Goal: Task Accomplishment & Management: Use online tool/utility

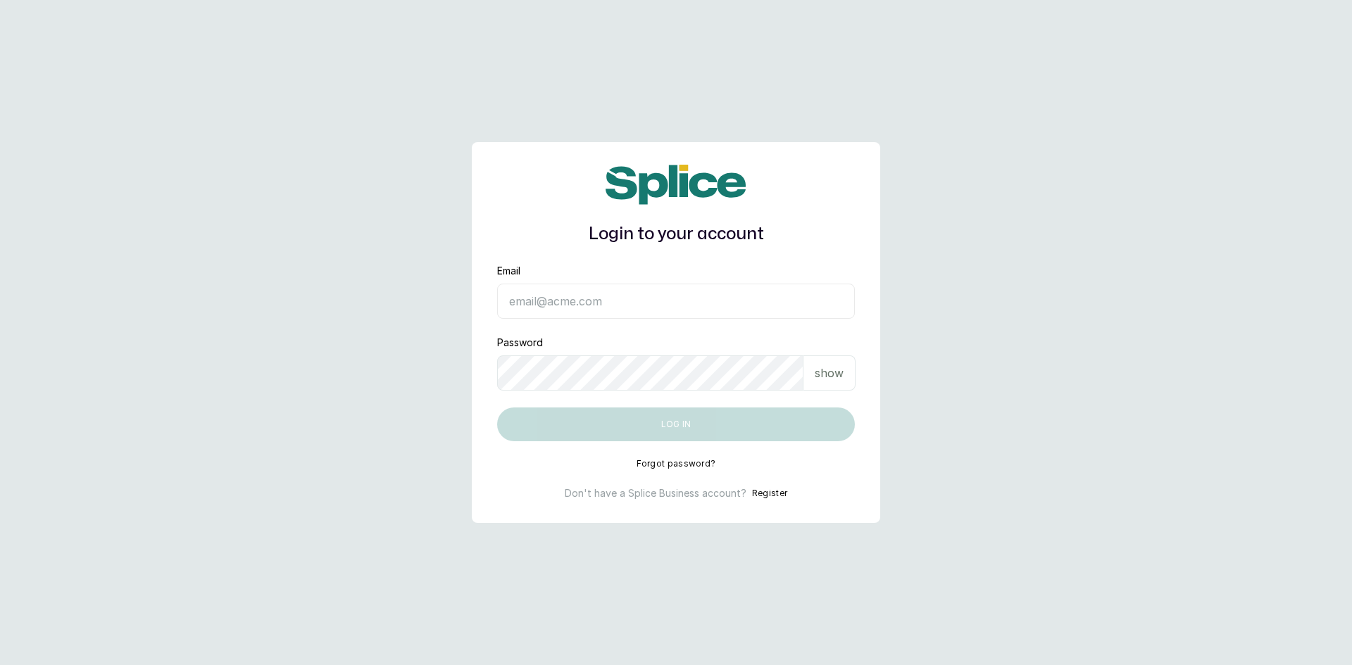
type input "[EMAIL_ADDRESS][DOMAIN_NAME]"
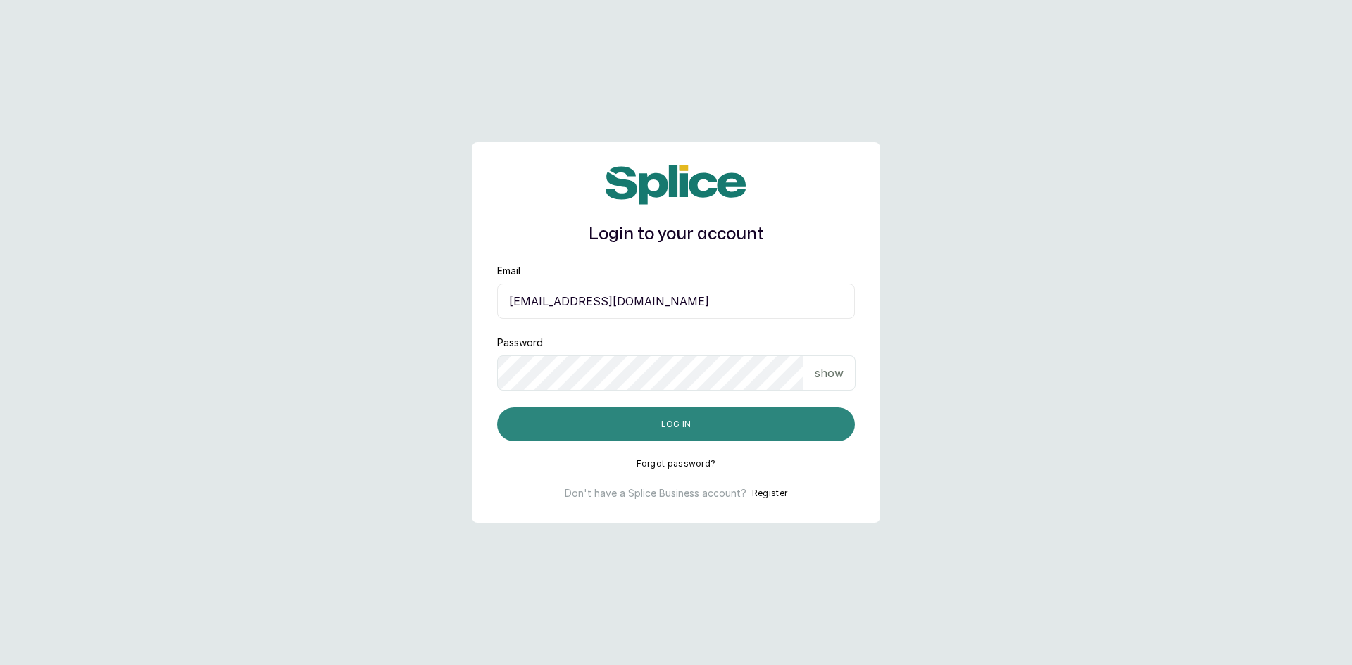
click at [703, 420] on button "Log in" at bounding box center [676, 425] width 358 height 34
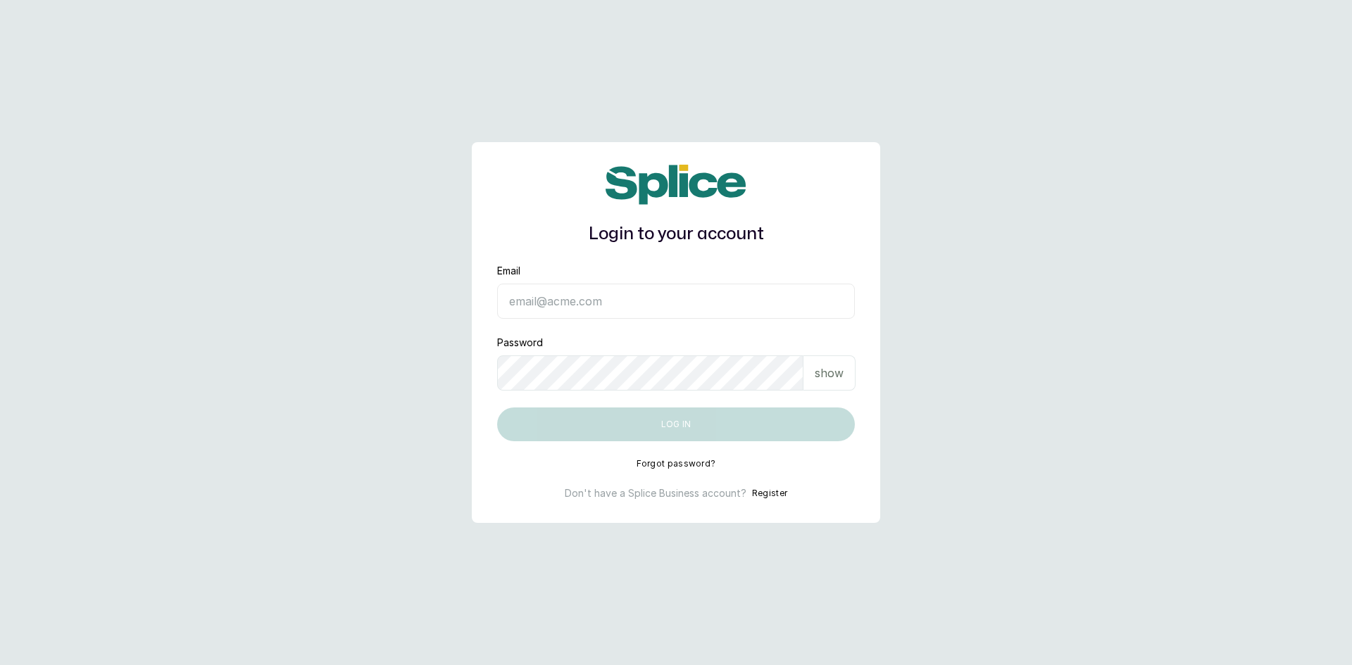
type input "[EMAIL_ADDRESS][DOMAIN_NAME]"
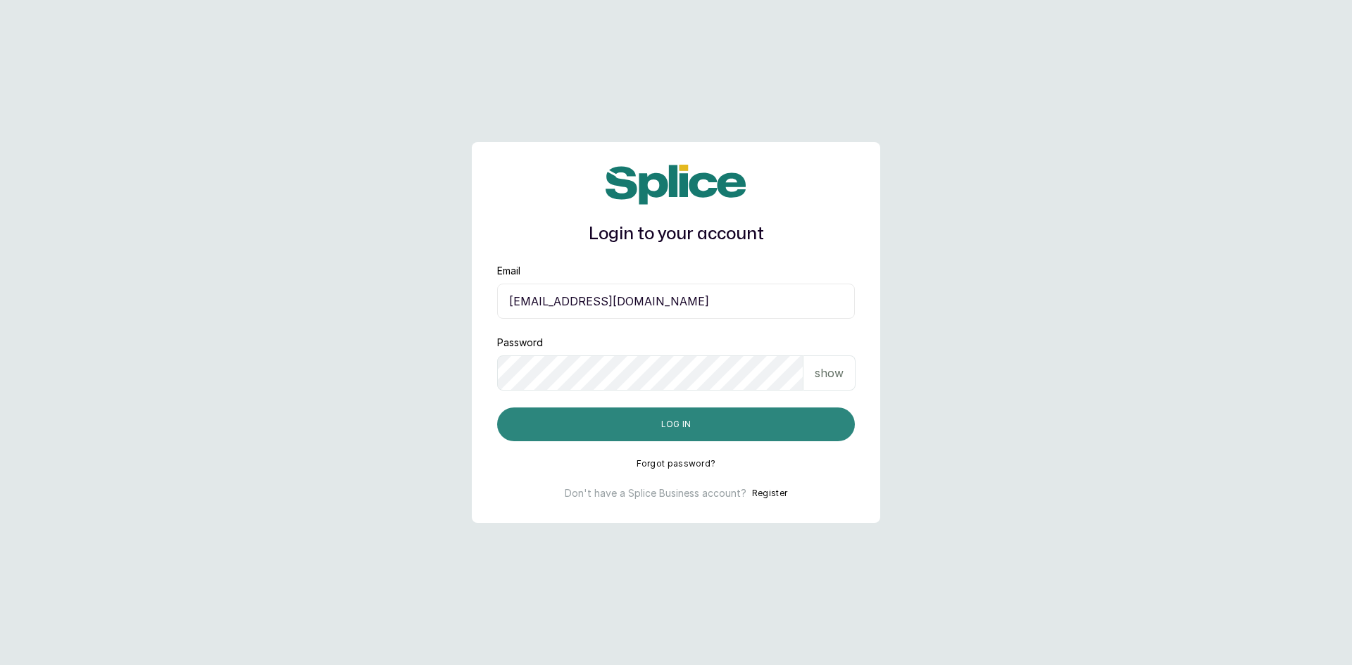
click at [701, 429] on button "Log in" at bounding box center [676, 425] width 358 height 34
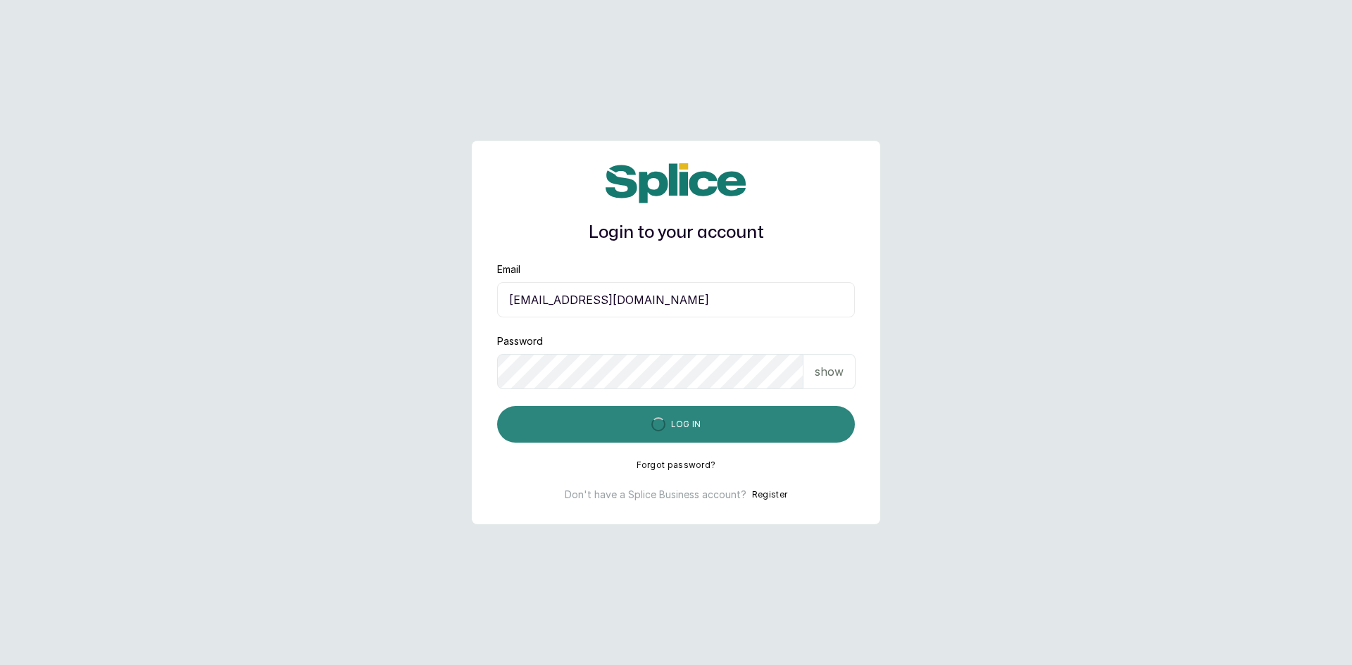
click at [701, 429] on button "Log in" at bounding box center [676, 424] width 358 height 37
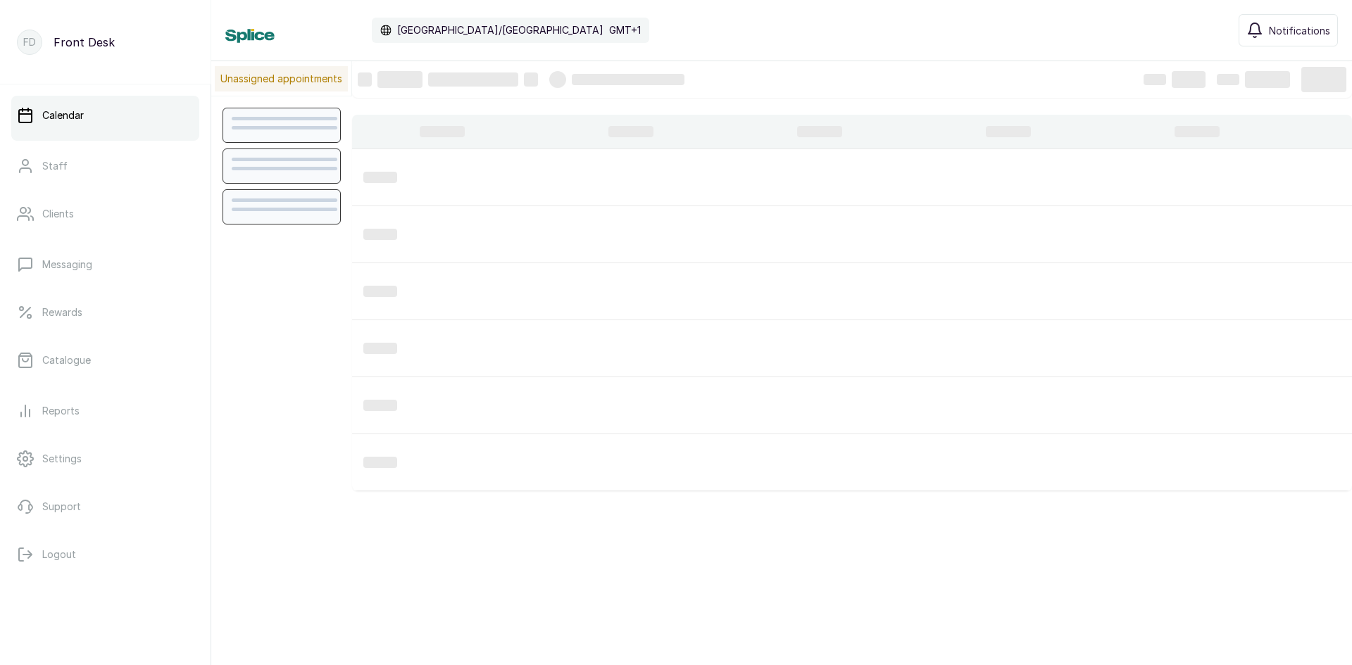
scroll to position [474, 0]
